Goal: Task Accomplishment & Management: Manage account settings

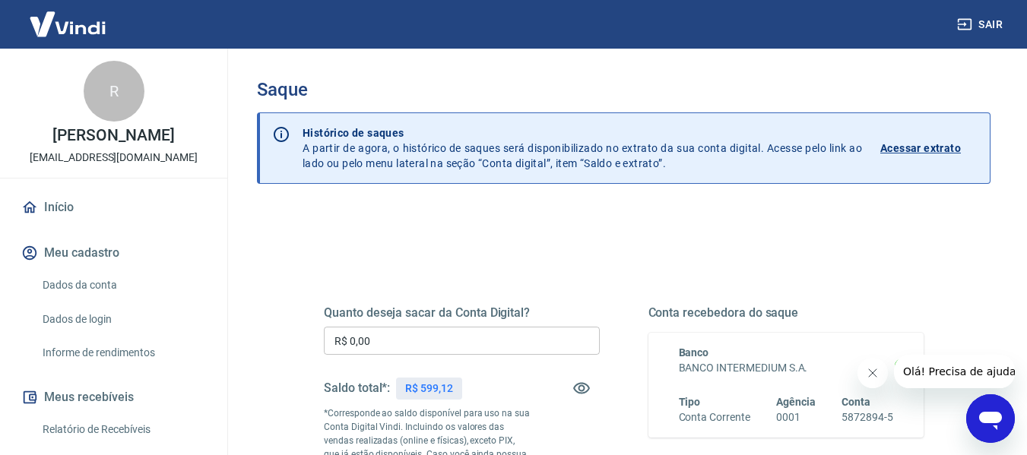
scroll to position [40, 0]
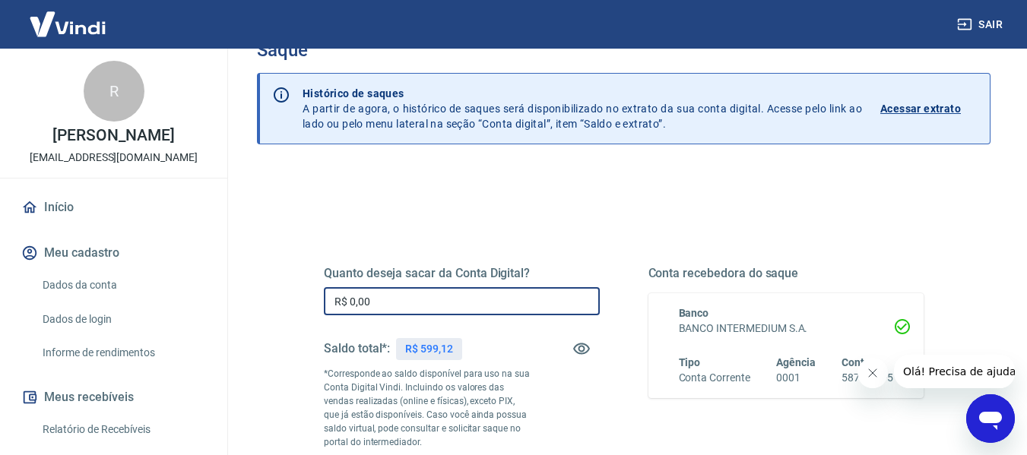
click at [422, 295] on input "R$ 0,00" at bounding box center [462, 301] width 276 height 28
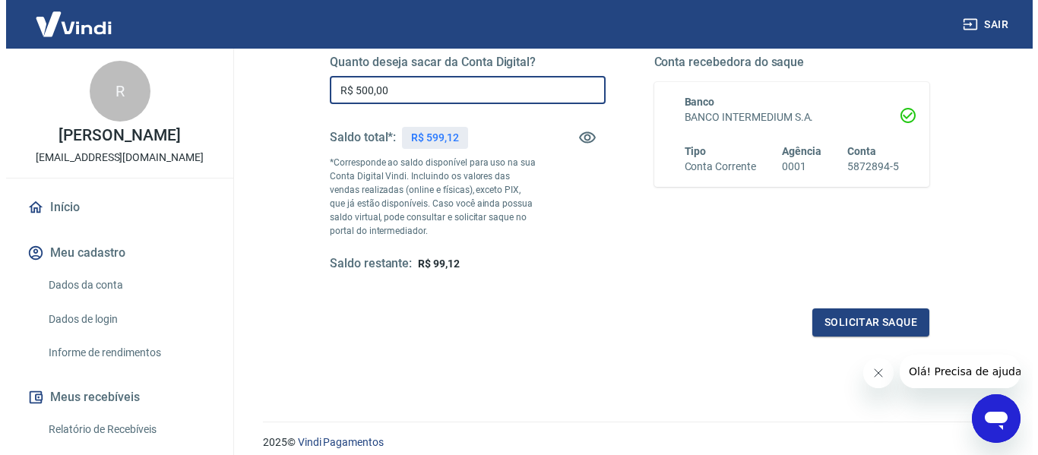
scroll to position [254, 0]
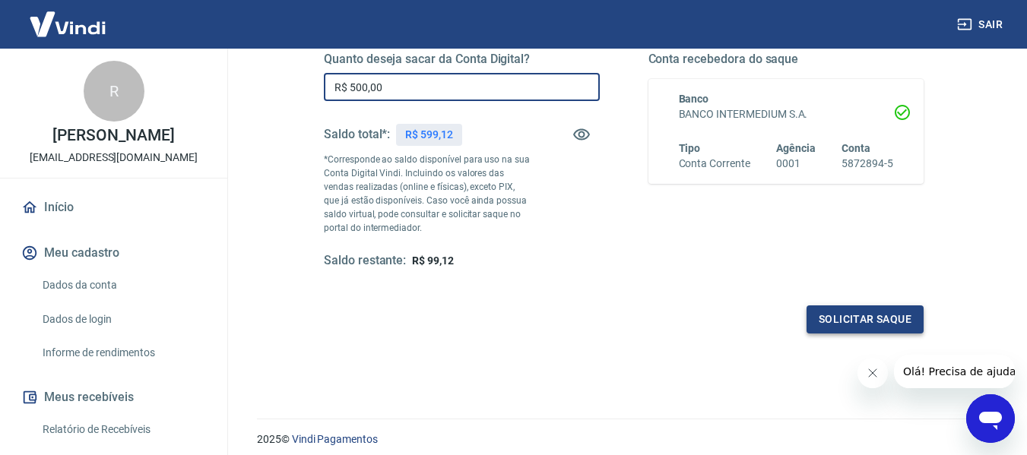
type input "R$ 500,00"
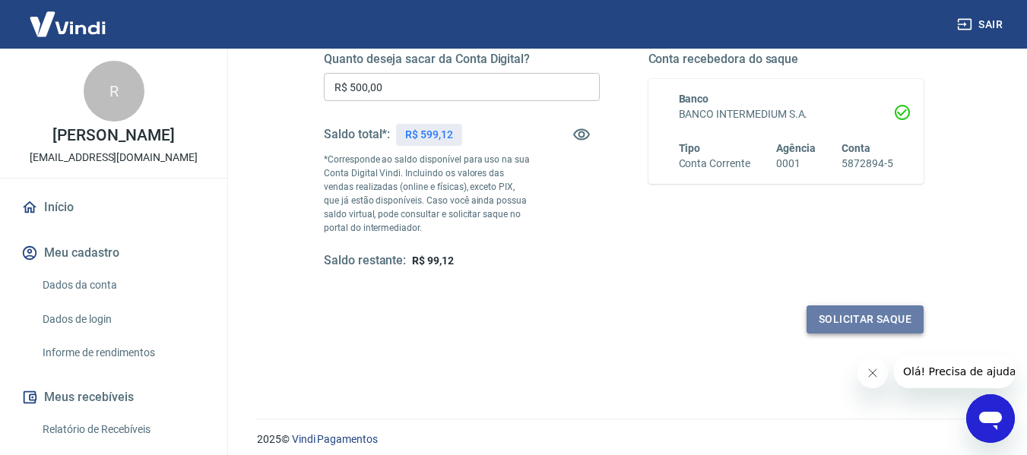
click at [838, 329] on button "Solicitar saque" at bounding box center [864, 319] width 117 height 28
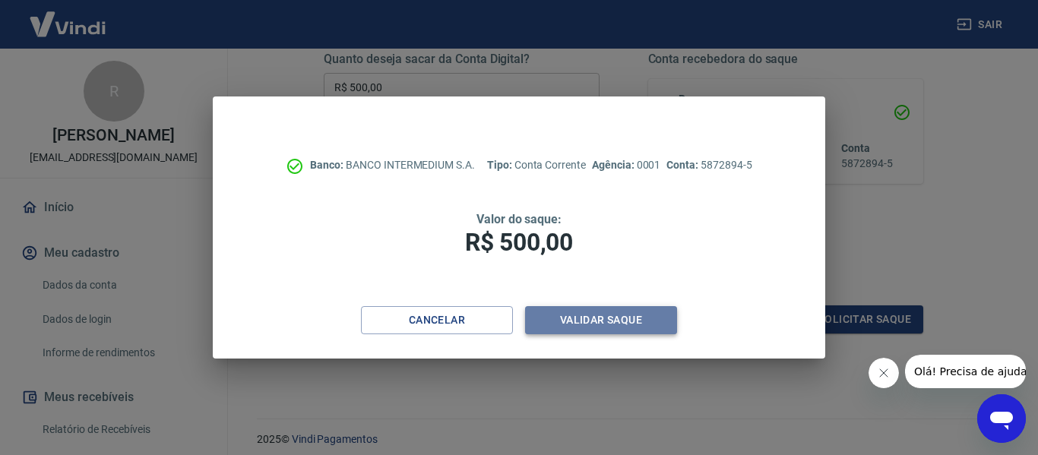
click at [610, 315] on button "Validar saque" at bounding box center [601, 320] width 152 height 28
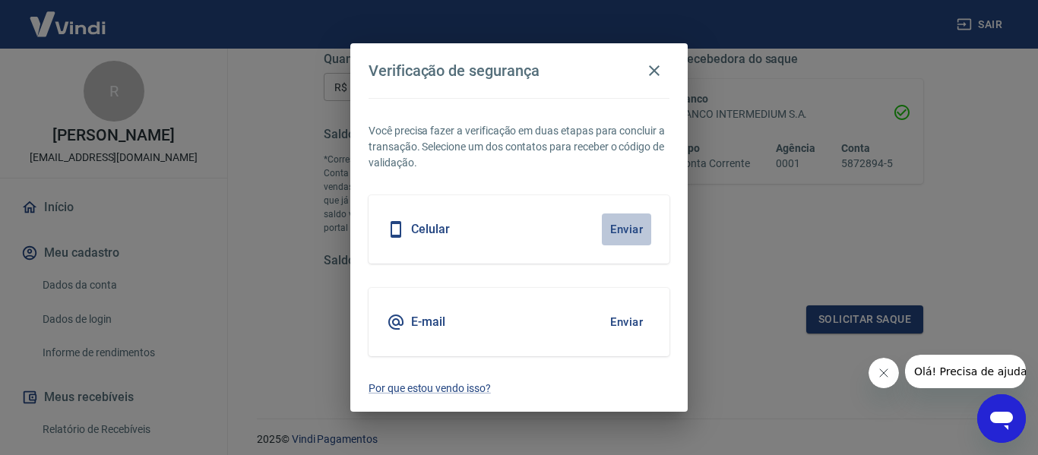
click at [619, 224] on button "Enviar" at bounding box center [626, 230] width 49 height 32
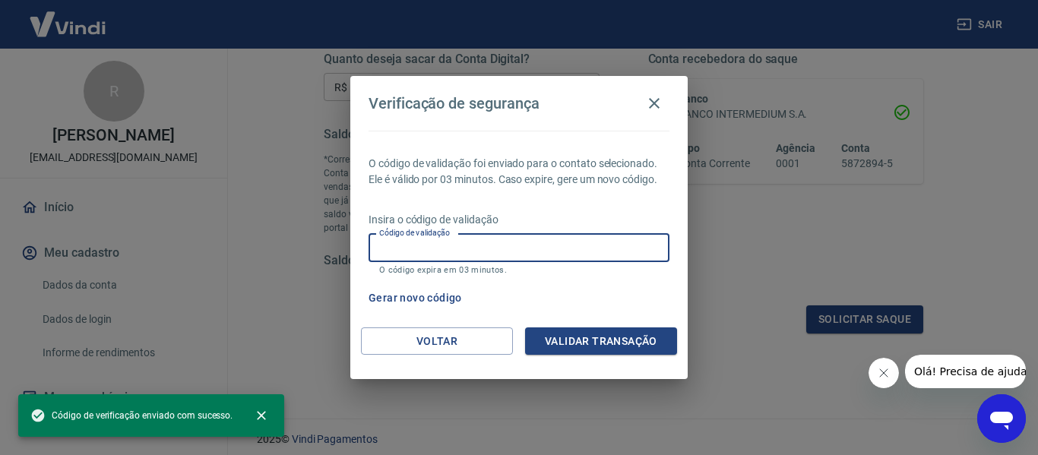
click at [541, 247] on input "Código de validação" at bounding box center [519, 248] width 301 height 28
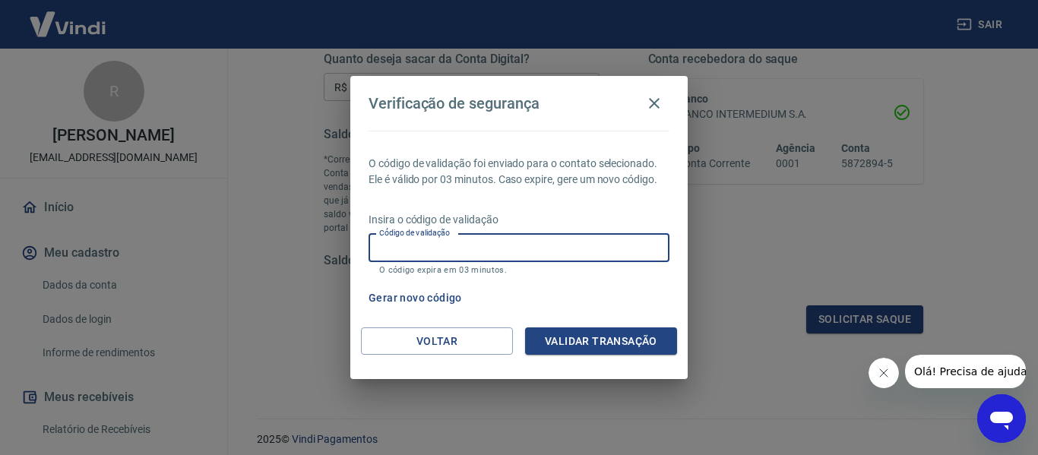
click at [541, 247] on input "Código de validação" at bounding box center [519, 248] width 301 height 28
click at [594, 244] on input "Código de validação" at bounding box center [519, 248] width 301 height 28
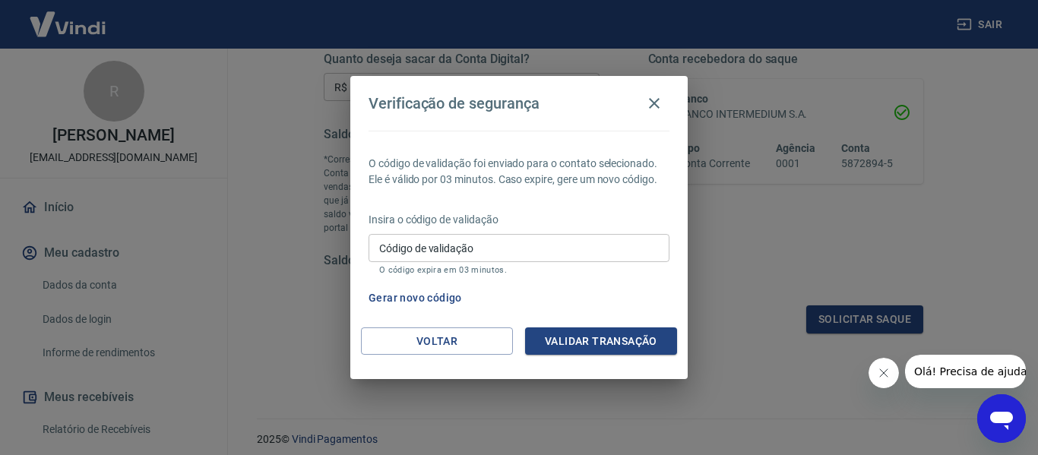
click at [622, 290] on div "Gerar novo código" at bounding box center [515, 298] width 307 height 28
click at [488, 330] on button "Voltar" at bounding box center [437, 341] width 152 height 28
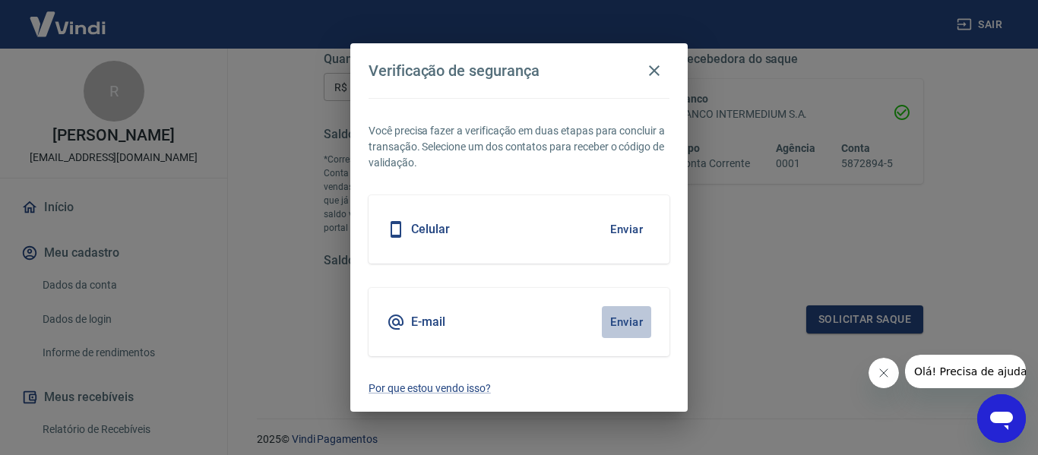
click at [626, 317] on button "Enviar" at bounding box center [626, 322] width 49 height 32
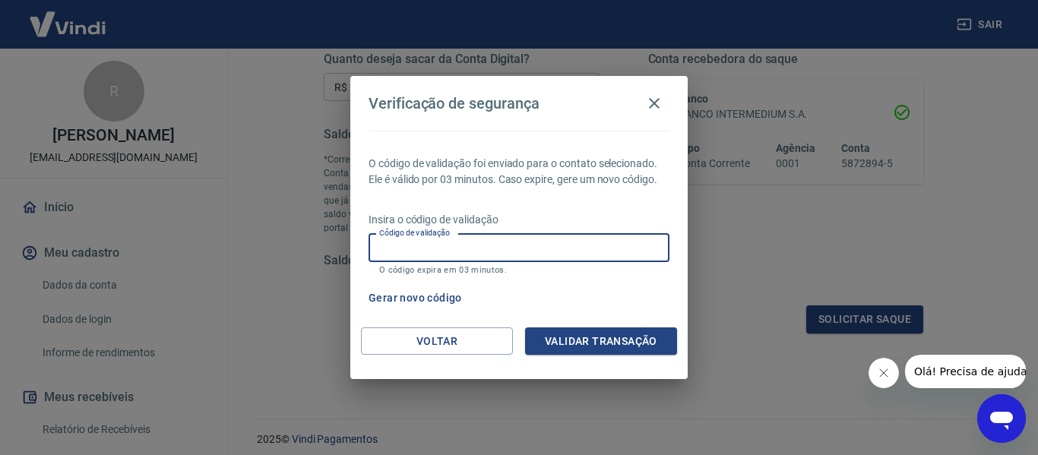
click at [482, 236] on input "Código de validação" at bounding box center [519, 248] width 301 height 28
type input "314023"
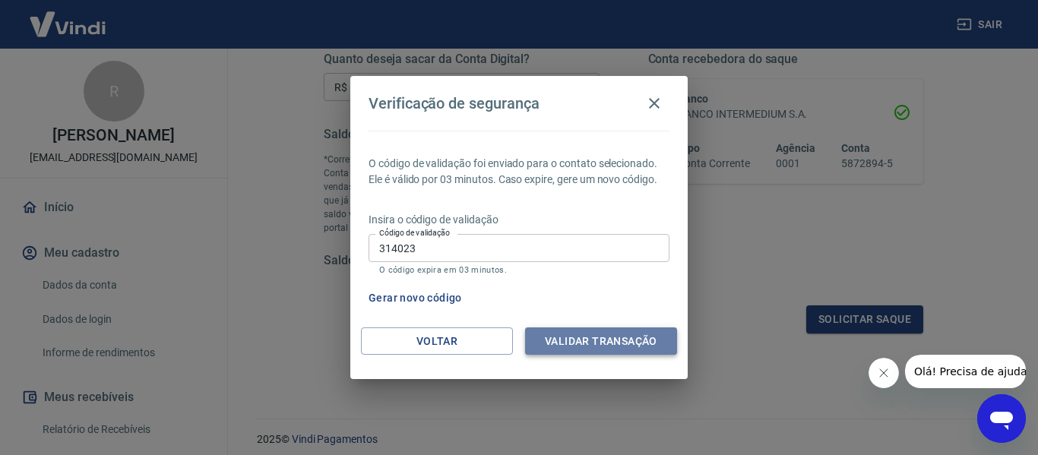
click at [586, 347] on button "Validar transação" at bounding box center [601, 341] width 152 height 28
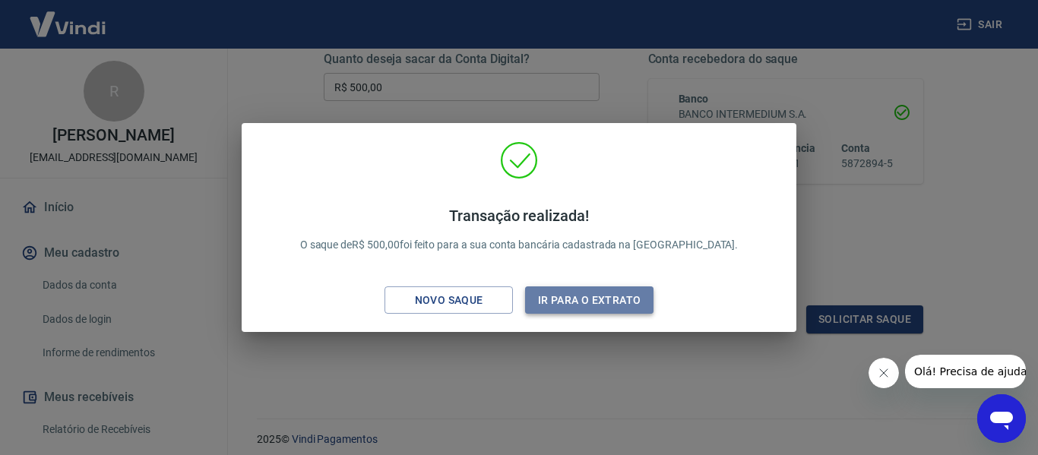
click at [589, 293] on button "Ir para o extrato" at bounding box center [589, 300] width 128 height 28
